Goal: Transaction & Acquisition: Purchase product/service

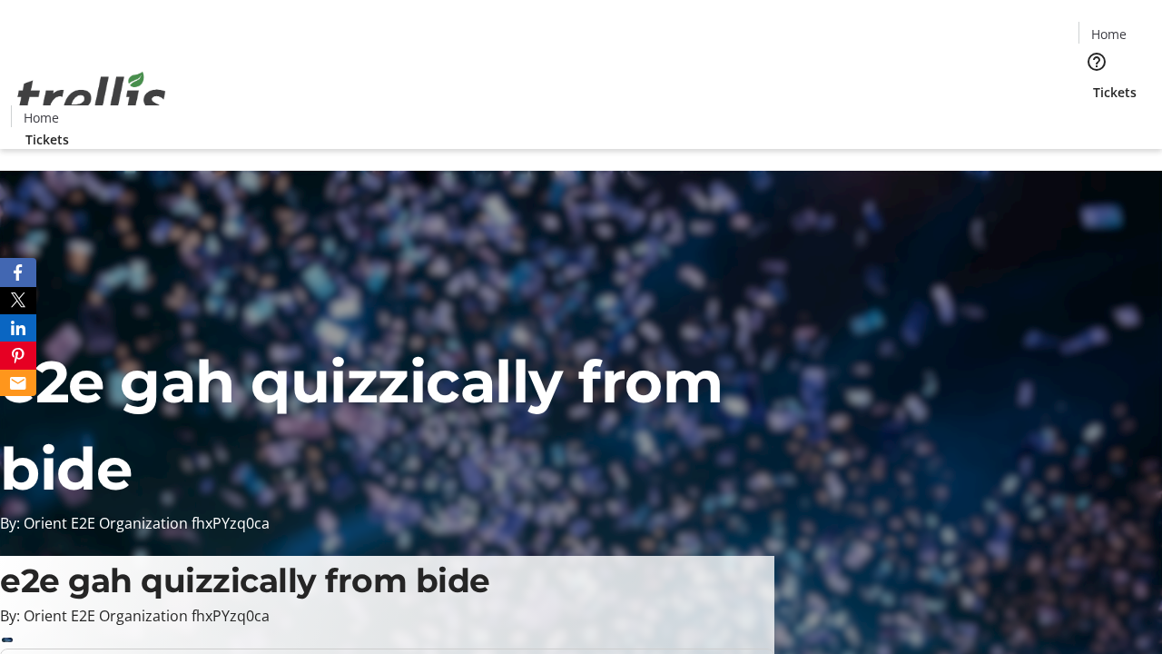
click at [1093, 83] on span "Tickets" at bounding box center [1115, 92] width 44 height 19
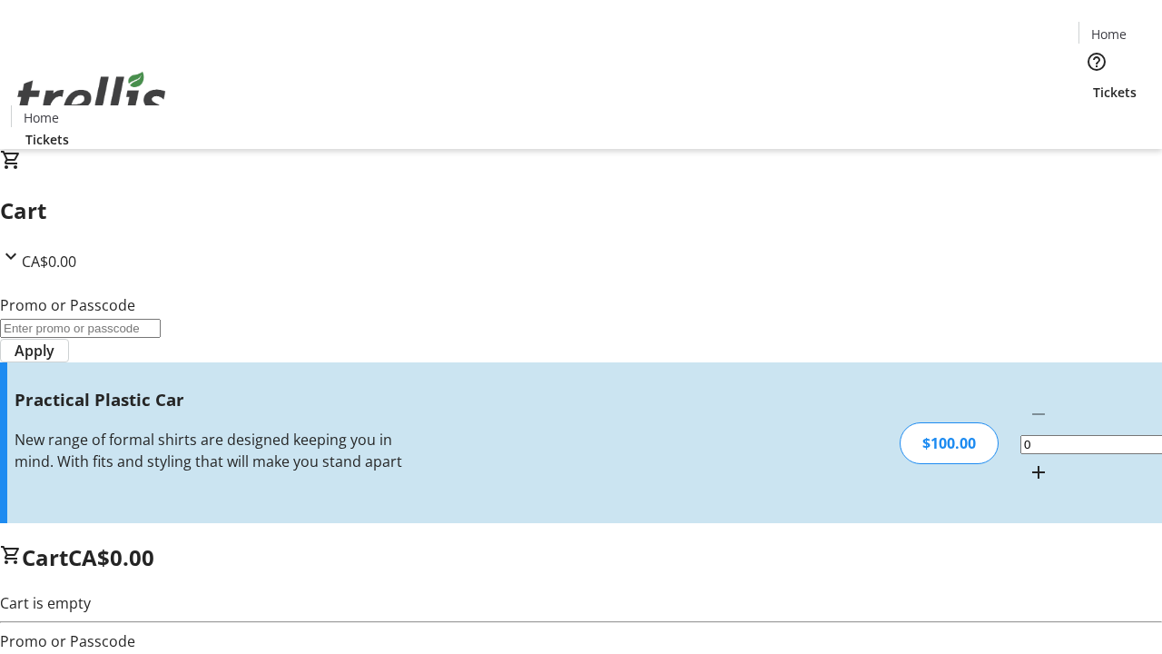
click at [1028, 461] on mat-icon "Increment by one" at bounding box center [1039, 472] width 22 height 22
type input "1"
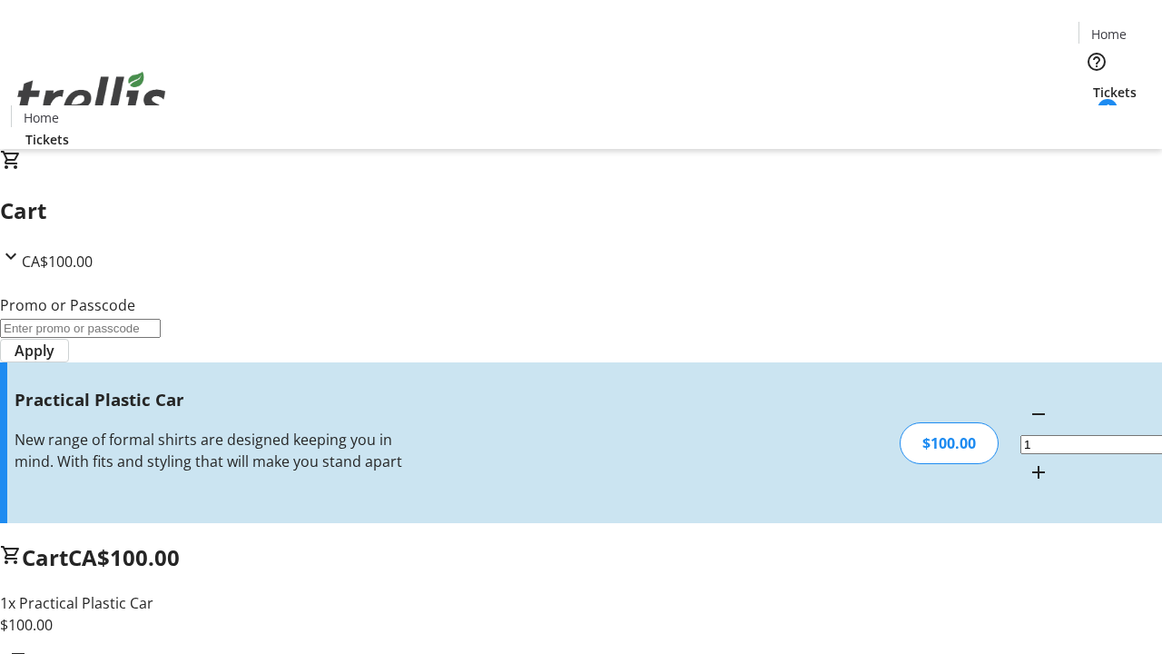
type input "FREE"
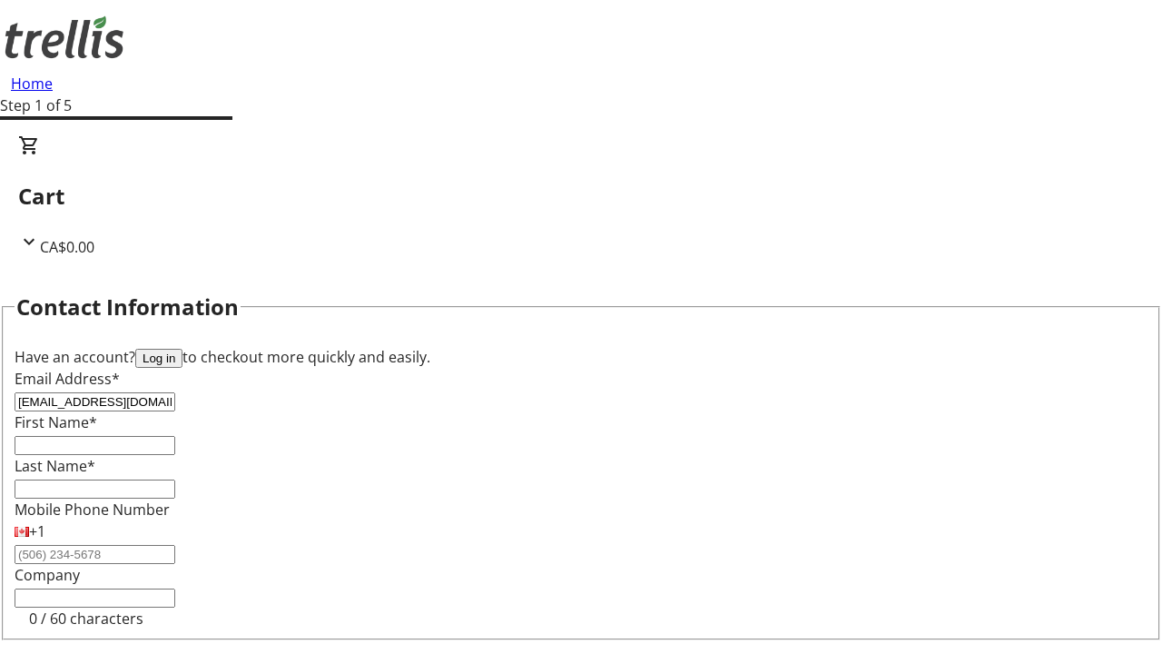
type input "[EMAIL_ADDRESS][DOMAIN_NAME]"
type input "Darwin"
type input "[PERSON_NAME]"
